Goal: Task Accomplishment & Management: Complete application form

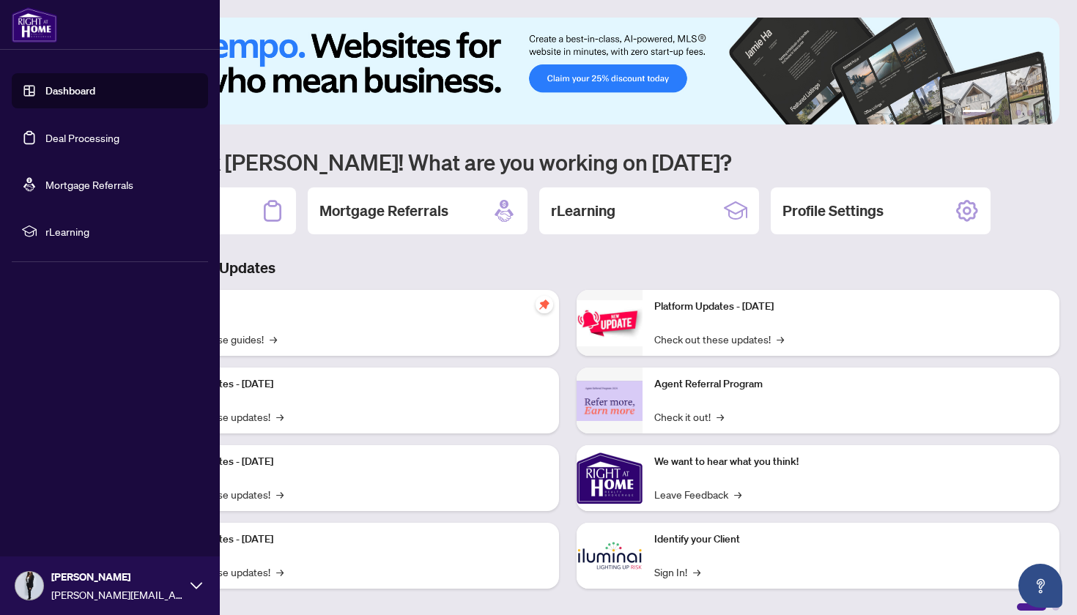
click at [76, 136] on link "Deal Processing" at bounding box center [82, 137] width 74 height 13
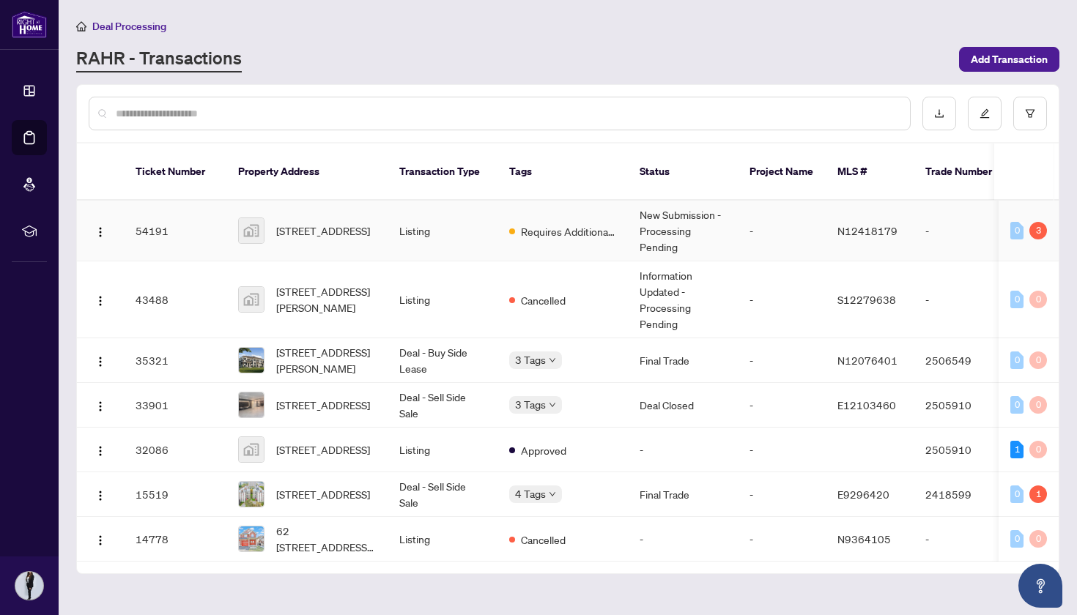
click at [848, 224] on span "N12418179" at bounding box center [867, 230] width 60 height 13
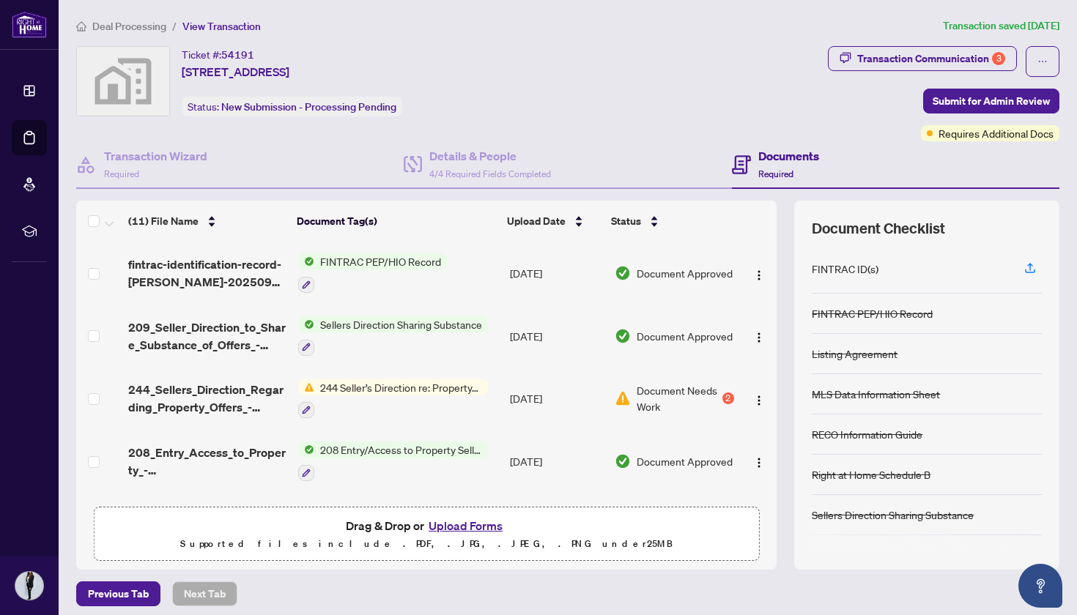
click at [464, 524] on button "Upload Forms" at bounding box center [465, 525] width 83 height 19
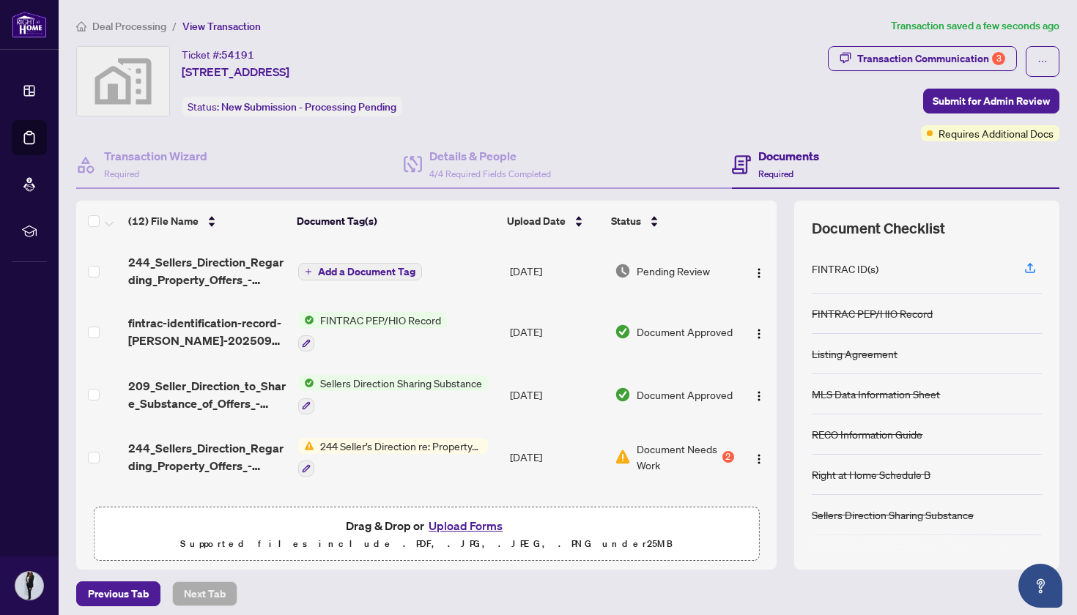
click at [455, 527] on button "Upload Forms" at bounding box center [465, 525] width 83 height 19
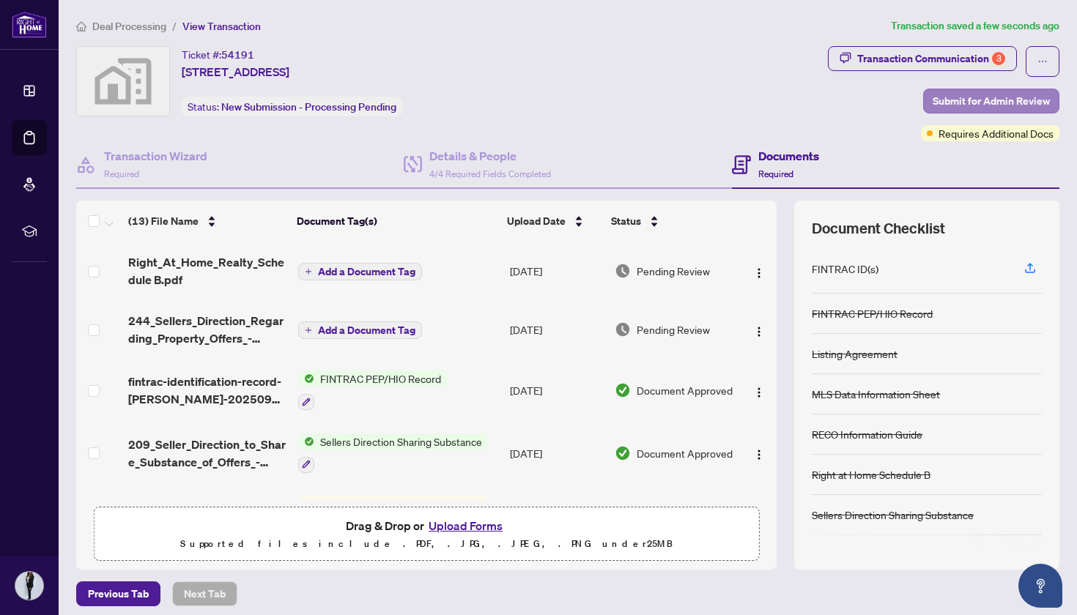
click at [1022, 100] on span "Submit for Admin Review" at bounding box center [991, 100] width 117 height 23
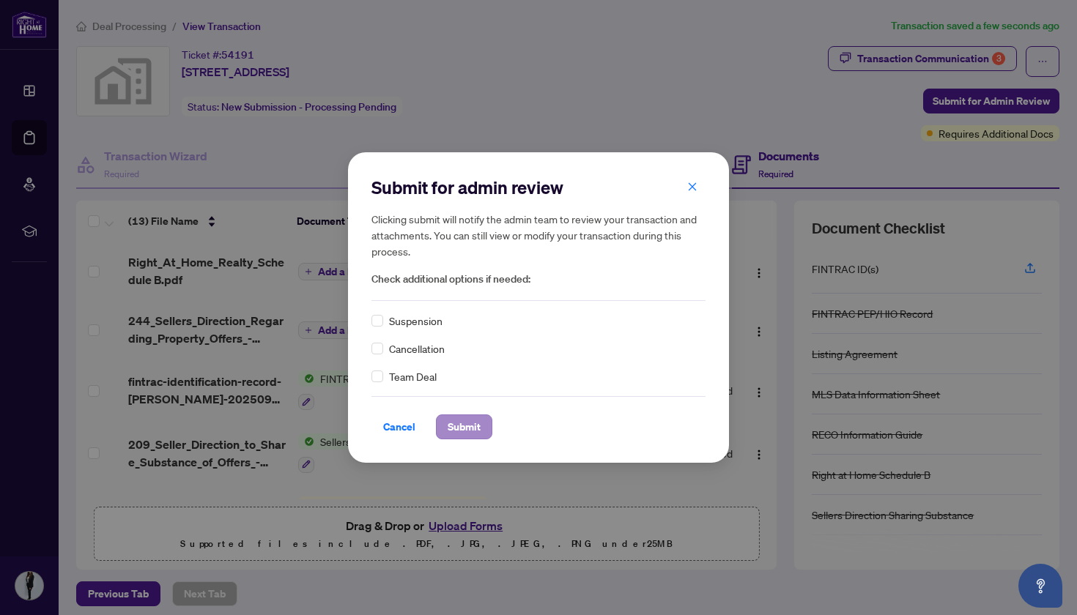
click at [449, 428] on span "Submit" at bounding box center [464, 426] width 33 height 23
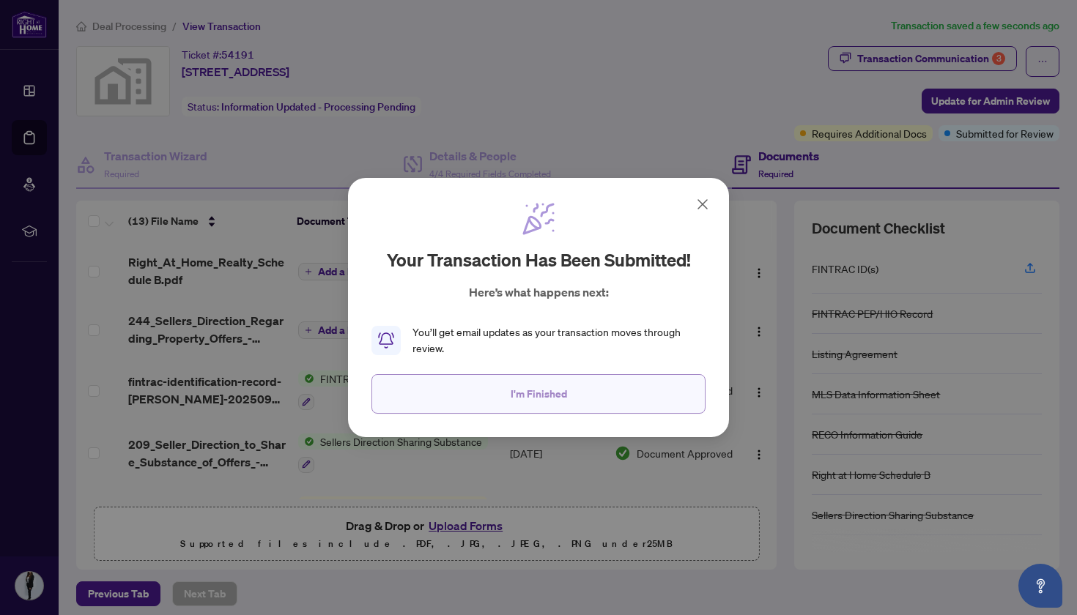
click at [521, 396] on span "I'm Finished" at bounding box center [539, 393] width 56 height 23
